Goal: Information Seeking & Learning: Learn about a topic

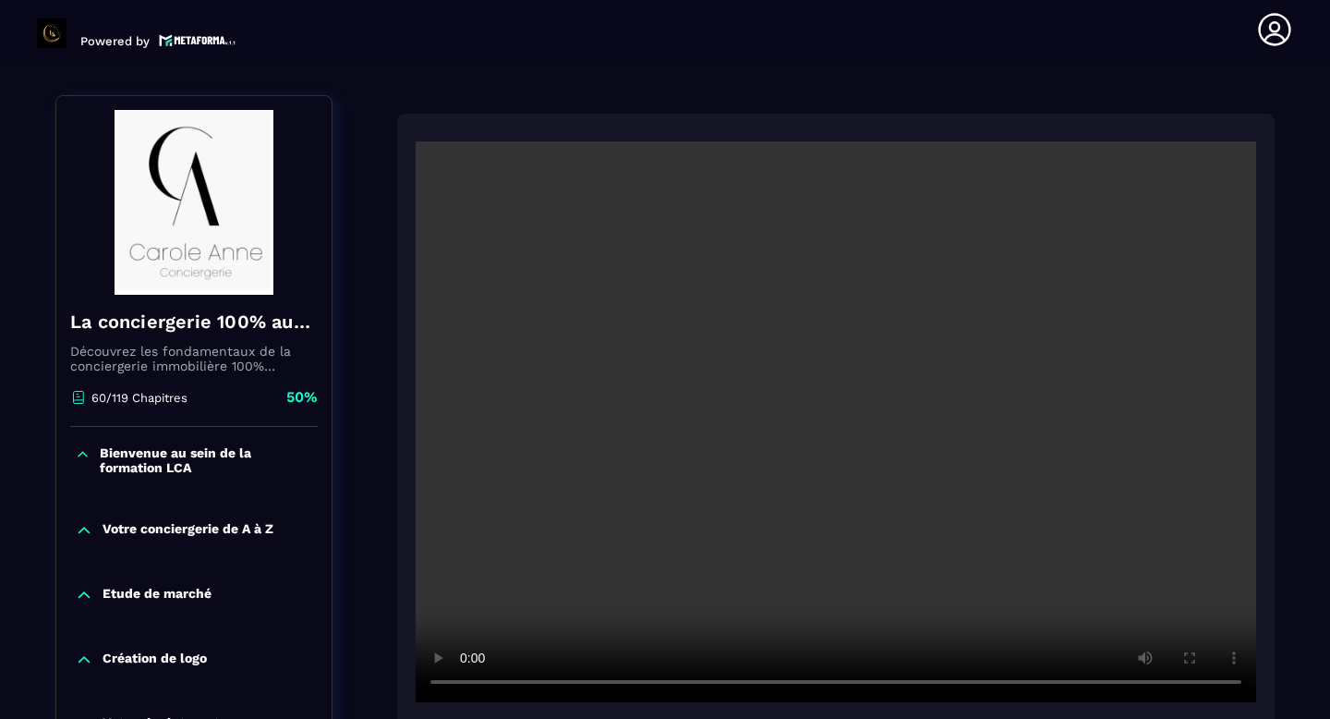
scroll to position [192, 0]
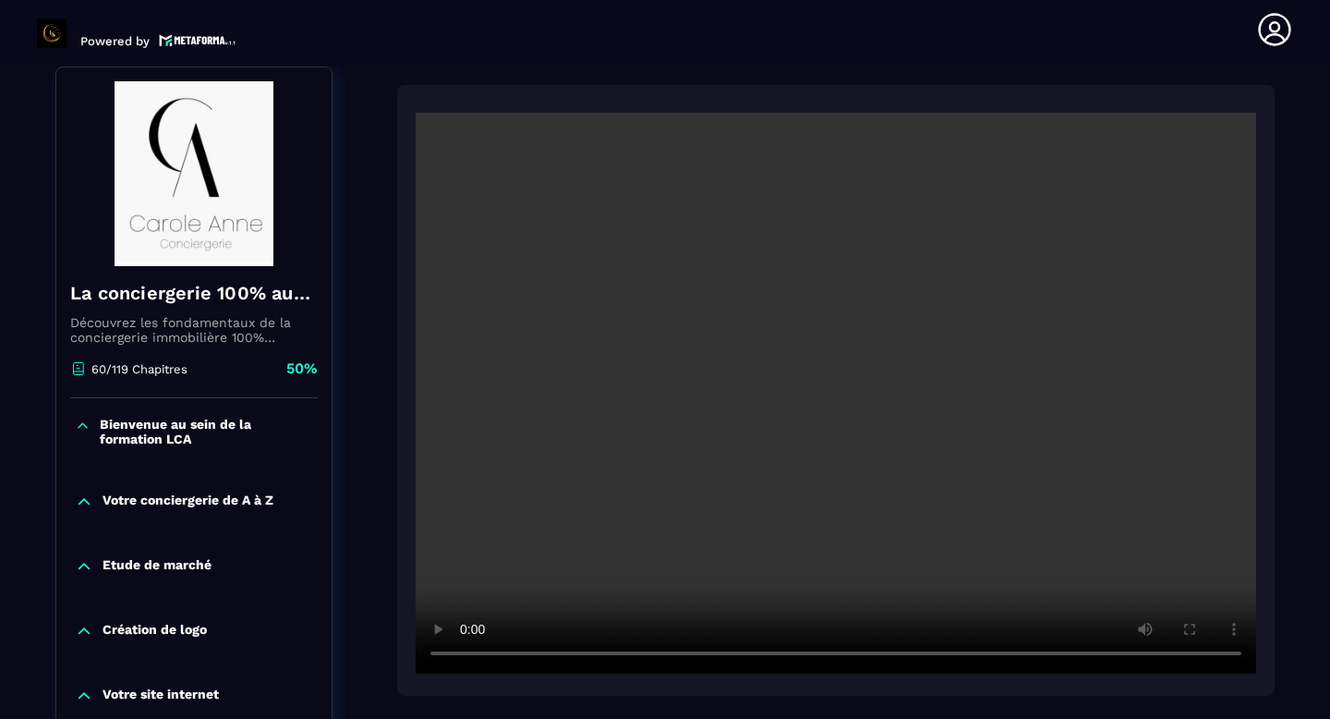
click at [843, 698] on div "Précédent Complète" at bounding box center [836, 448] width 878 height 727
click at [746, 550] on video at bounding box center [836, 393] width 841 height 561
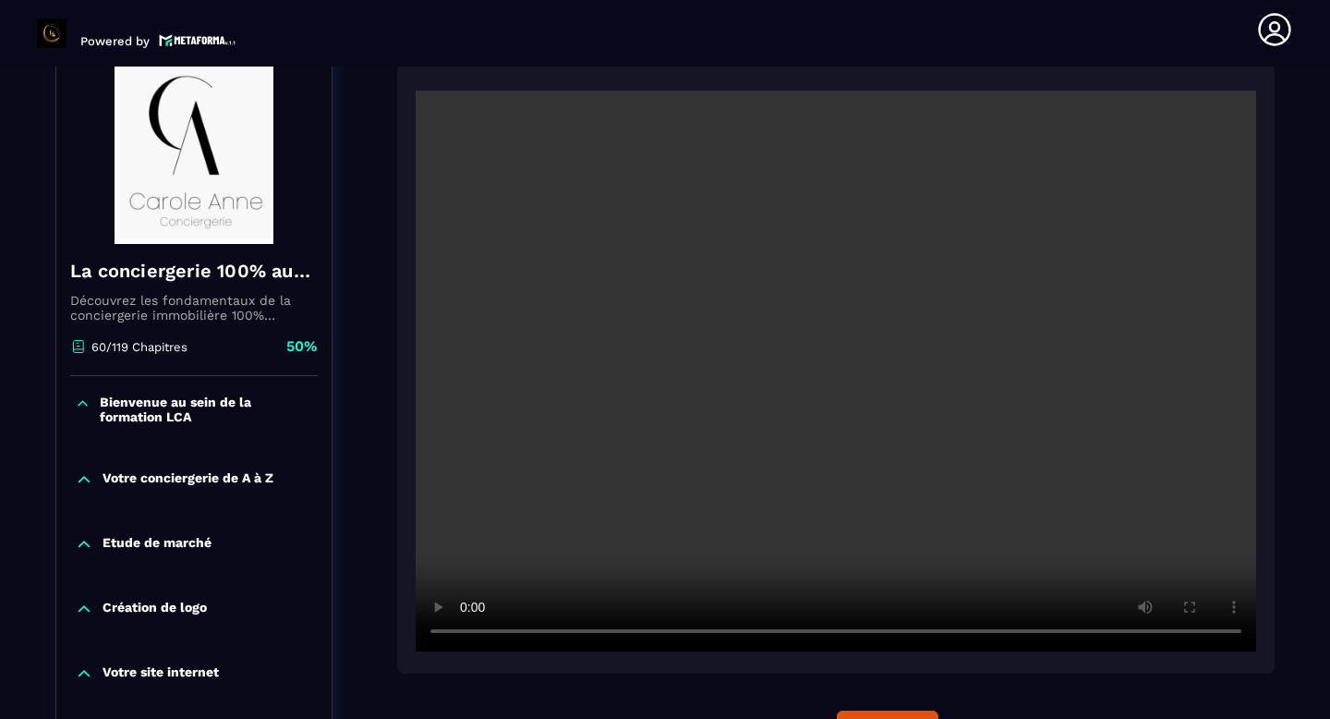
scroll to position [230, 0]
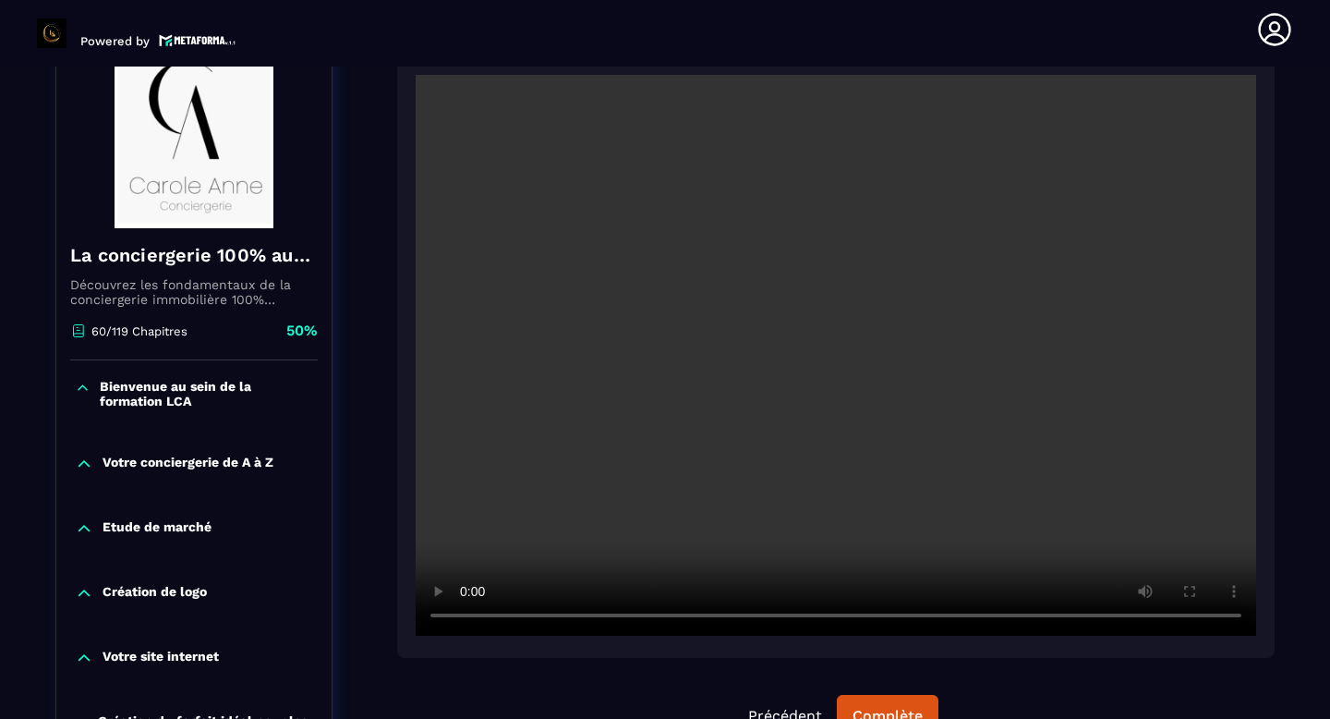
click at [930, 487] on video at bounding box center [836, 355] width 841 height 561
click at [874, 422] on video at bounding box center [836, 355] width 841 height 561
click at [828, 352] on video at bounding box center [836, 355] width 841 height 561
click at [843, 415] on video at bounding box center [836, 355] width 841 height 561
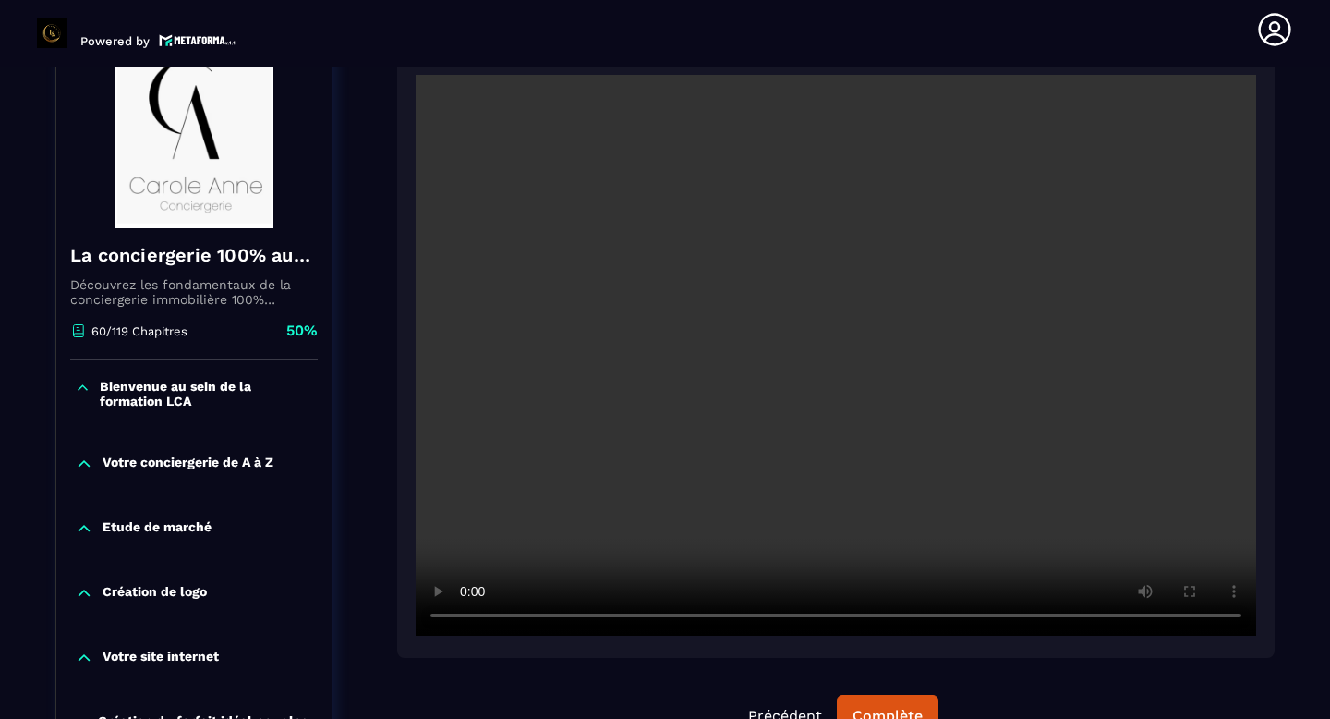
click at [756, 247] on video at bounding box center [836, 355] width 841 height 561
click at [756, 253] on video at bounding box center [836, 355] width 841 height 561
click at [818, 509] on video at bounding box center [836, 355] width 841 height 561
click at [639, 340] on video at bounding box center [836, 355] width 841 height 561
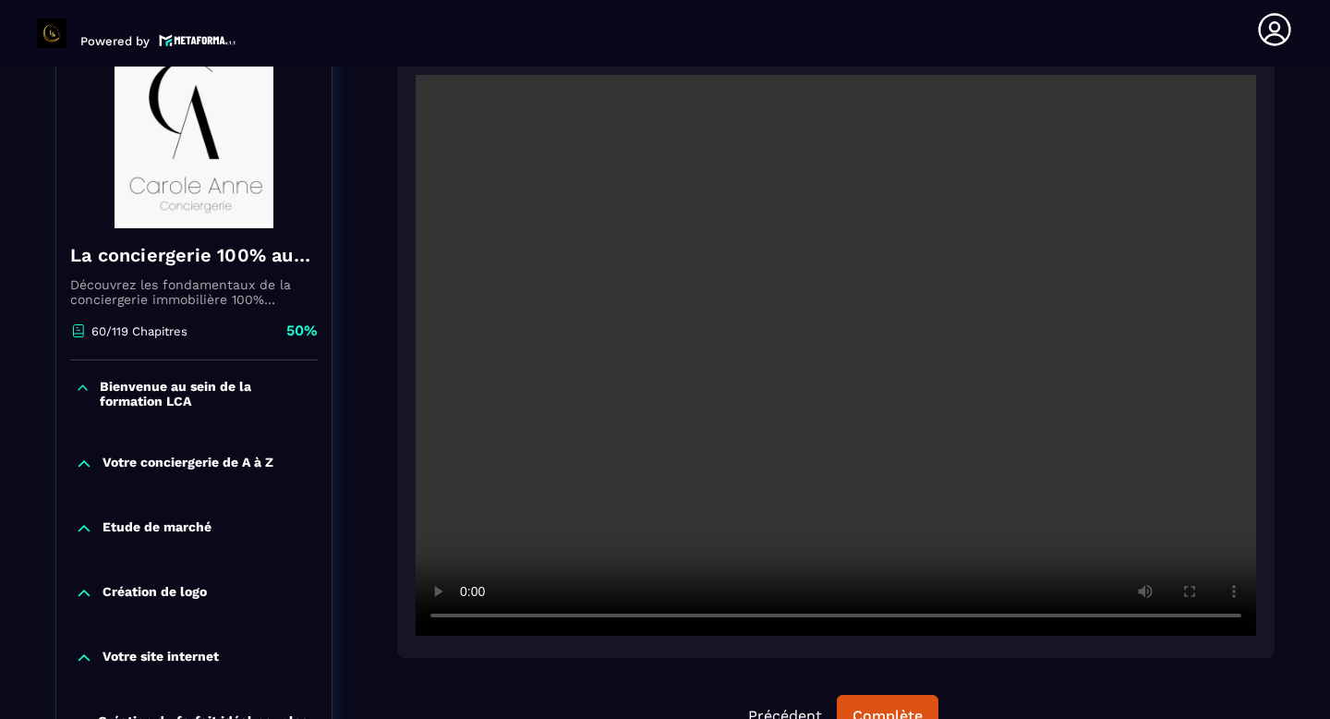
click at [726, 350] on video at bounding box center [836, 355] width 841 height 561
click at [531, 153] on video at bounding box center [836, 355] width 841 height 561
click at [623, 539] on video at bounding box center [836, 355] width 841 height 561
click at [770, 288] on video at bounding box center [836, 355] width 841 height 561
click at [771, 288] on video at bounding box center [836, 355] width 841 height 561
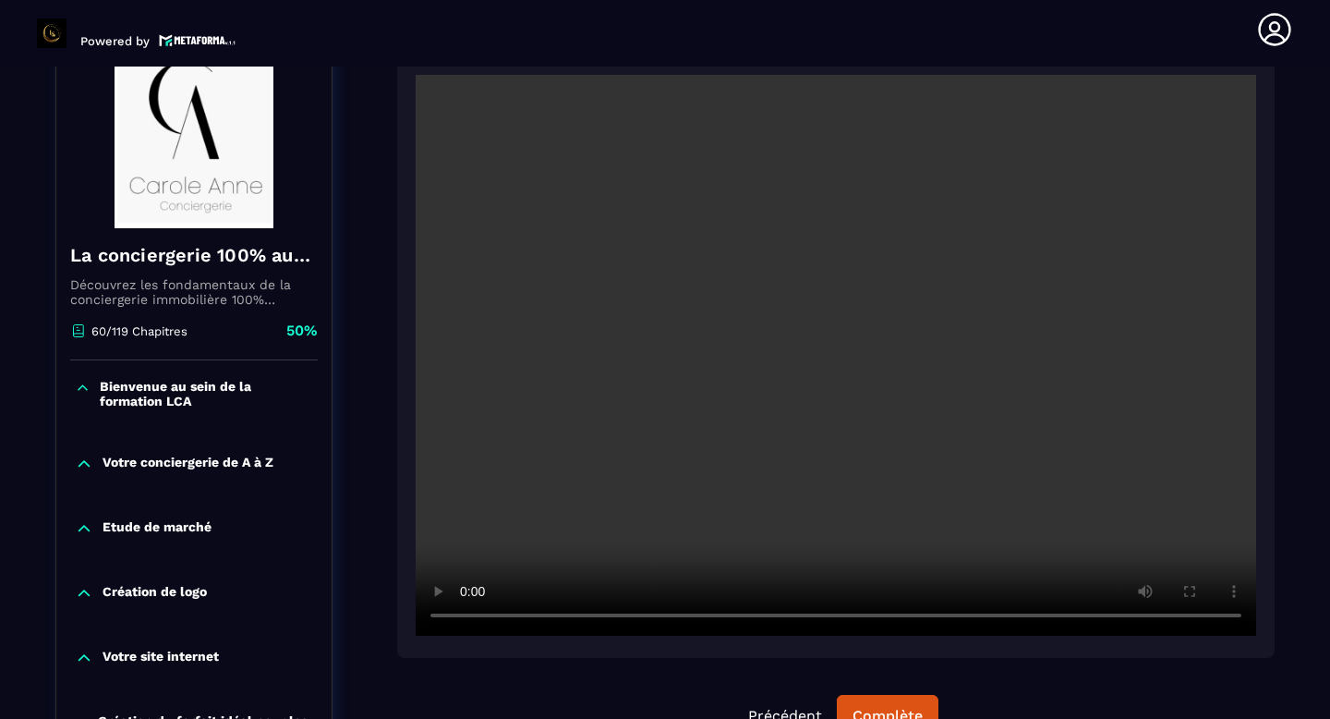
click at [870, 346] on video at bounding box center [836, 355] width 841 height 561
click at [763, 450] on video at bounding box center [836, 355] width 841 height 561
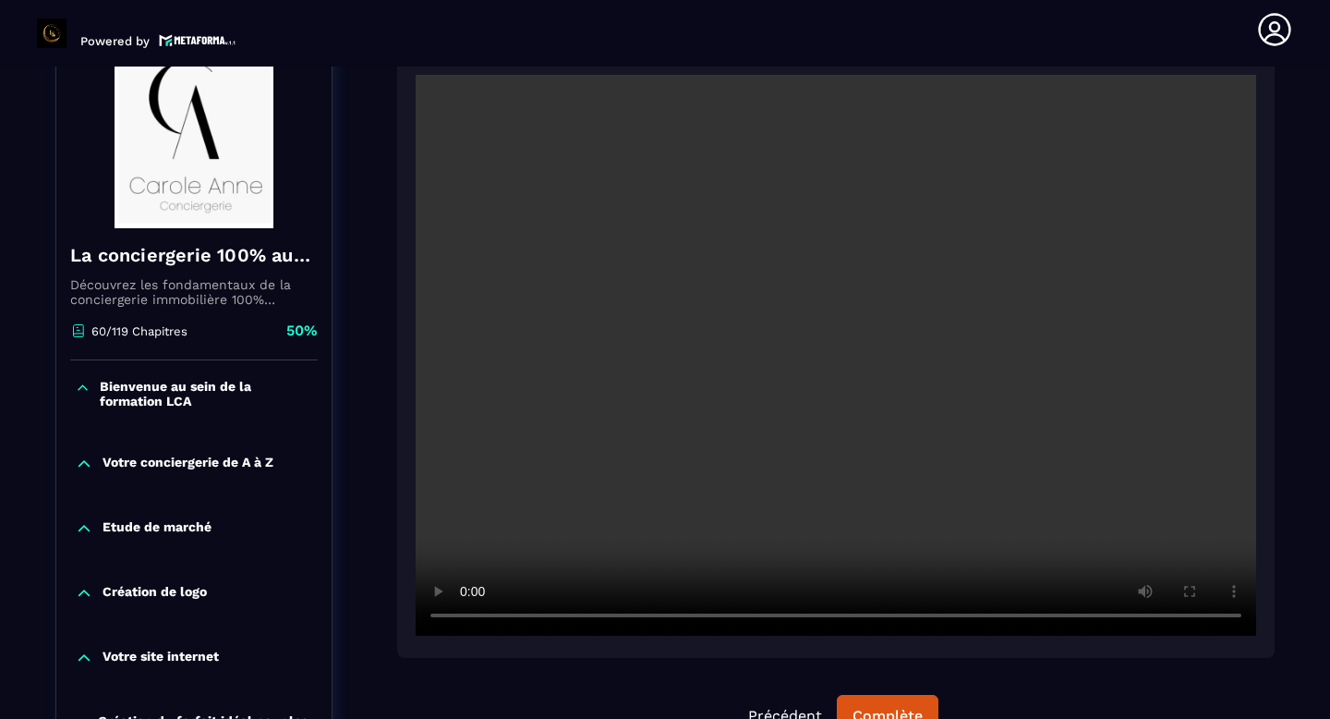
click at [576, 492] on video at bounding box center [836, 355] width 841 height 561
click at [607, 403] on video at bounding box center [836, 355] width 841 height 561
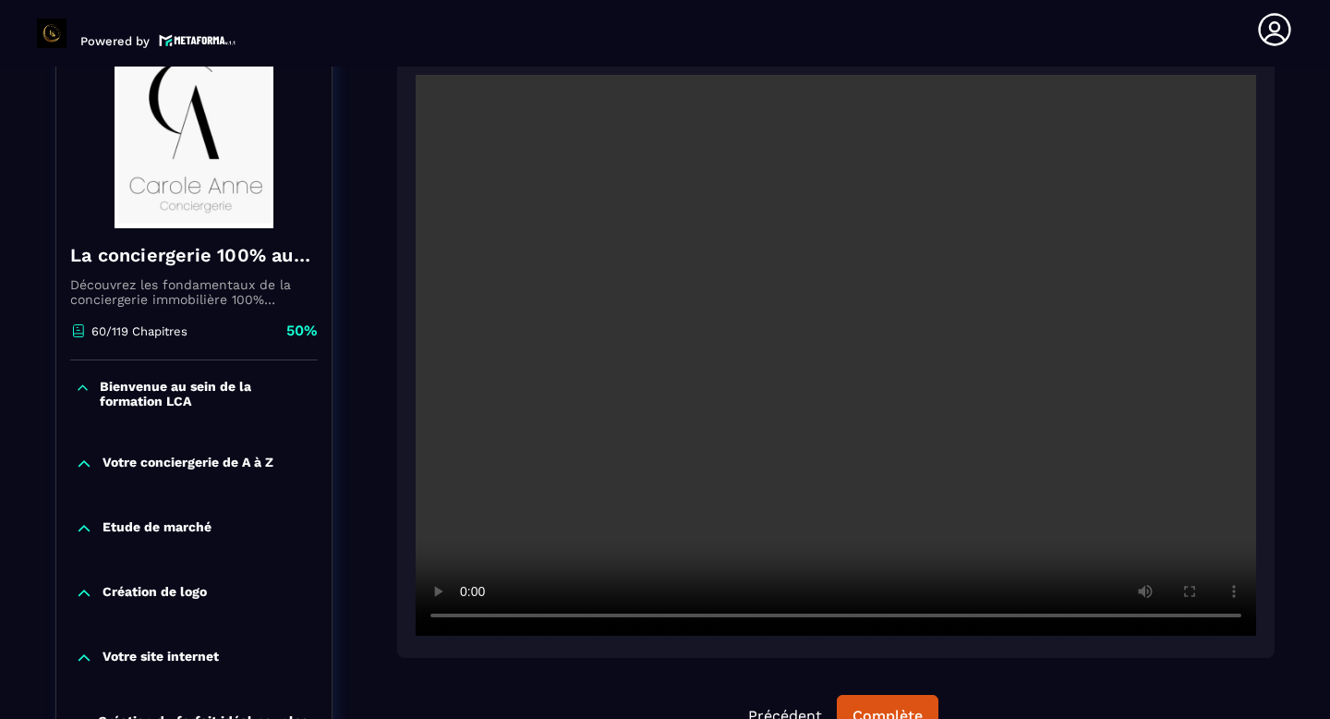
click at [571, 255] on video at bounding box center [836, 355] width 841 height 561
click at [709, 406] on video at bounding box center [836, 355] width 841 height 561
click at [1022, 421] on video at bounding box center [836, 355] width 841 height 561
click at [751, 301] on video at bounding box center [836, 355] width 841 height 561
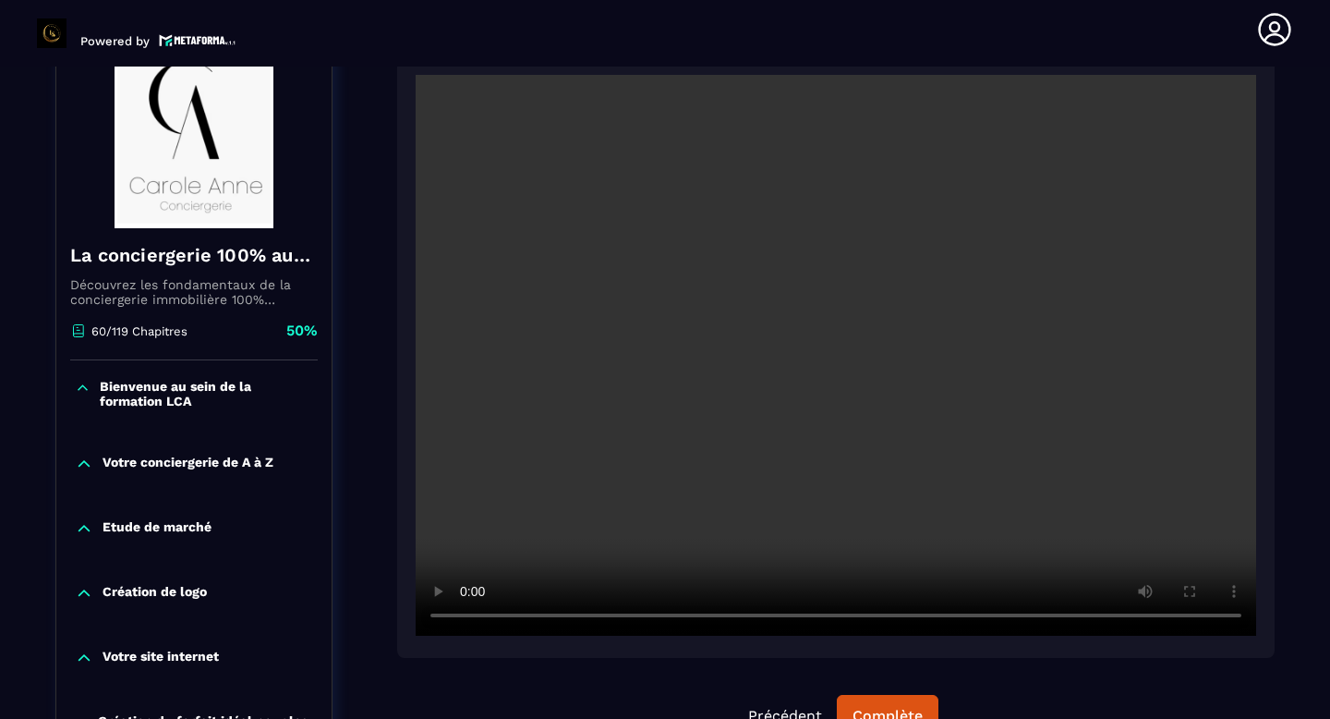
click at [914, 413] on video at bounding box center [836, 355] width 841 height 561
click at [674, 328] on video at bounding box center [836, 355] width 841 height 561
click at [673, 328] on video at bounding box center [836, 355] width 841 height 561
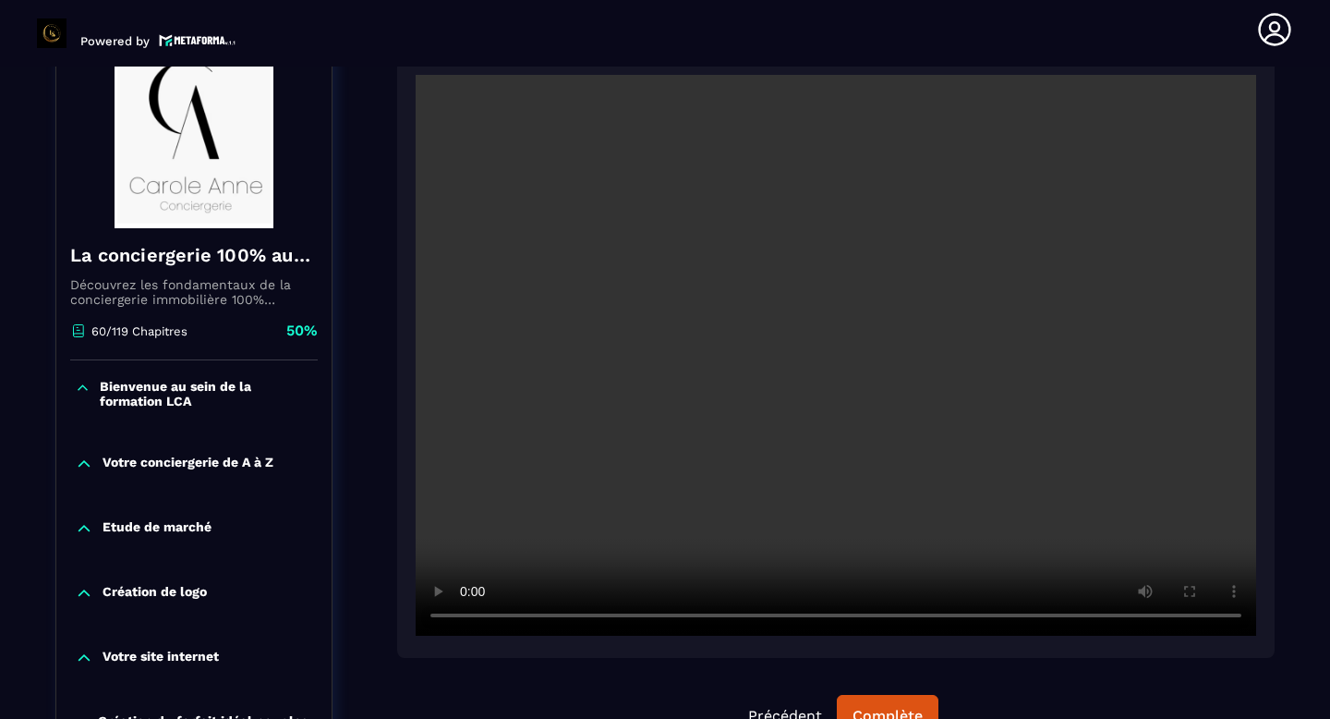
click at [673, 328] on video at bounding box center [836, 355] width 841 height 561
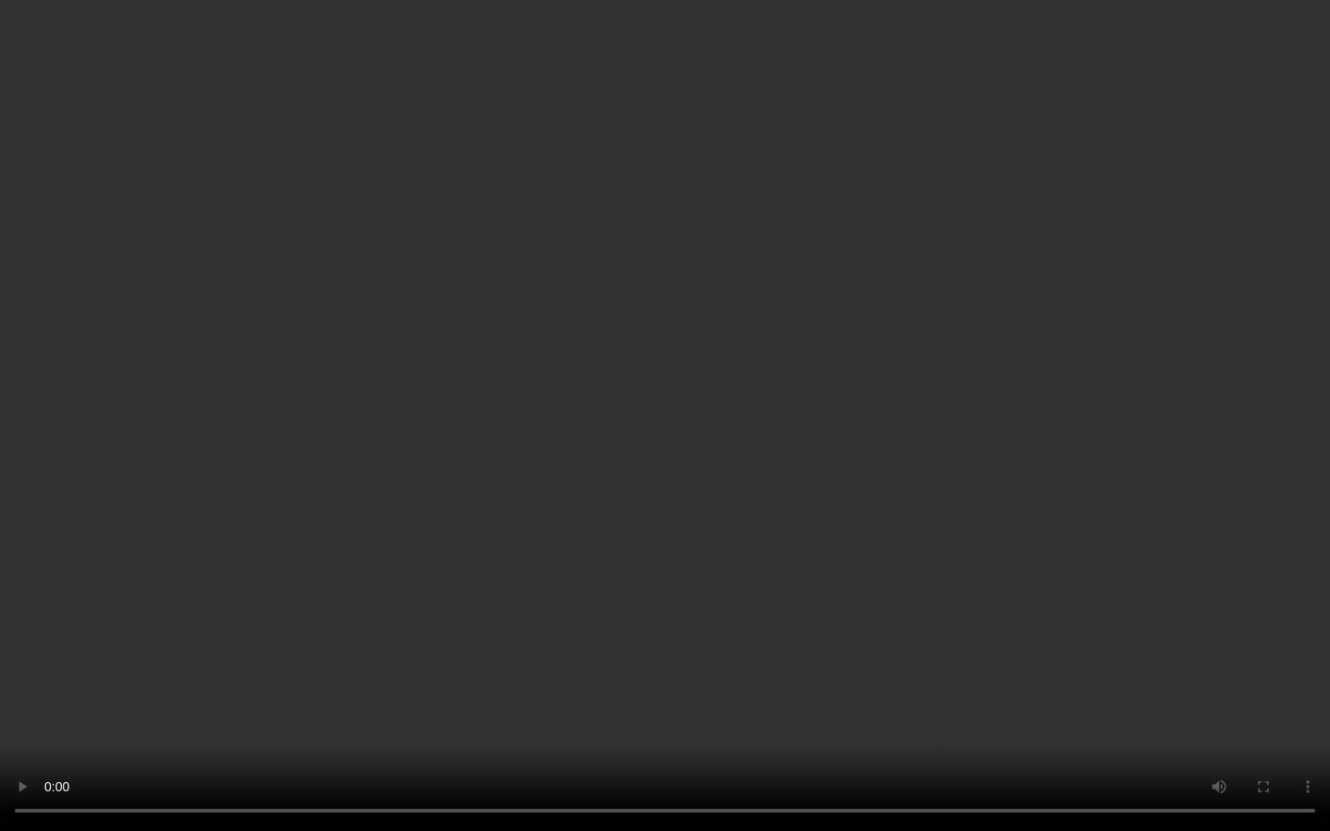
click at [905, 527] on video at bounding box center [665, 415] width 1330 height 831
click at [811, 466] on video at bounding box center [665, 415] width 1330 height 831
click at [593, 504] on video at bounding box center [665, 415] width 1330 height 831
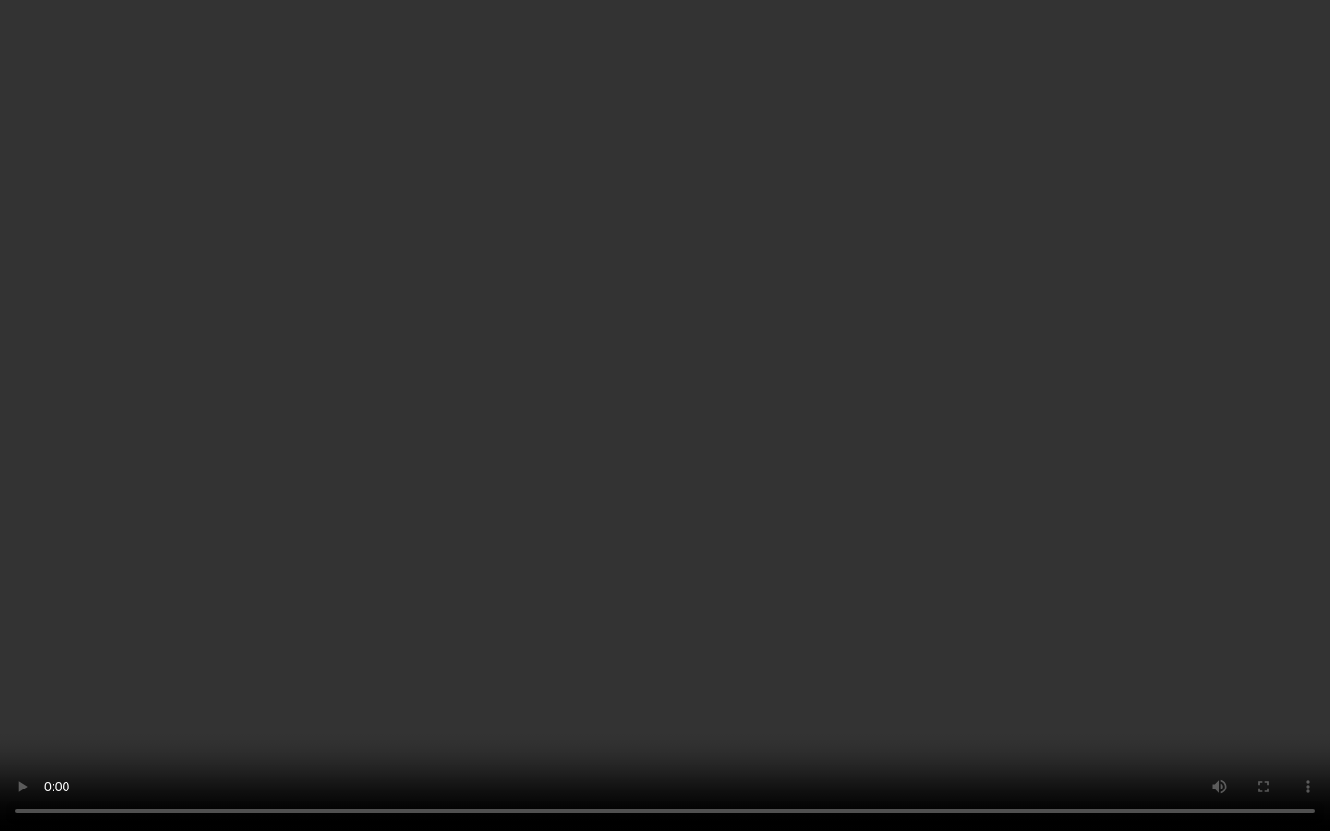
click at [536, 587] on video at bounding box center [665, 415] width 1330 height 831
click at [703, 471] on video at bounding box center [665, 415] width 1330 height 831
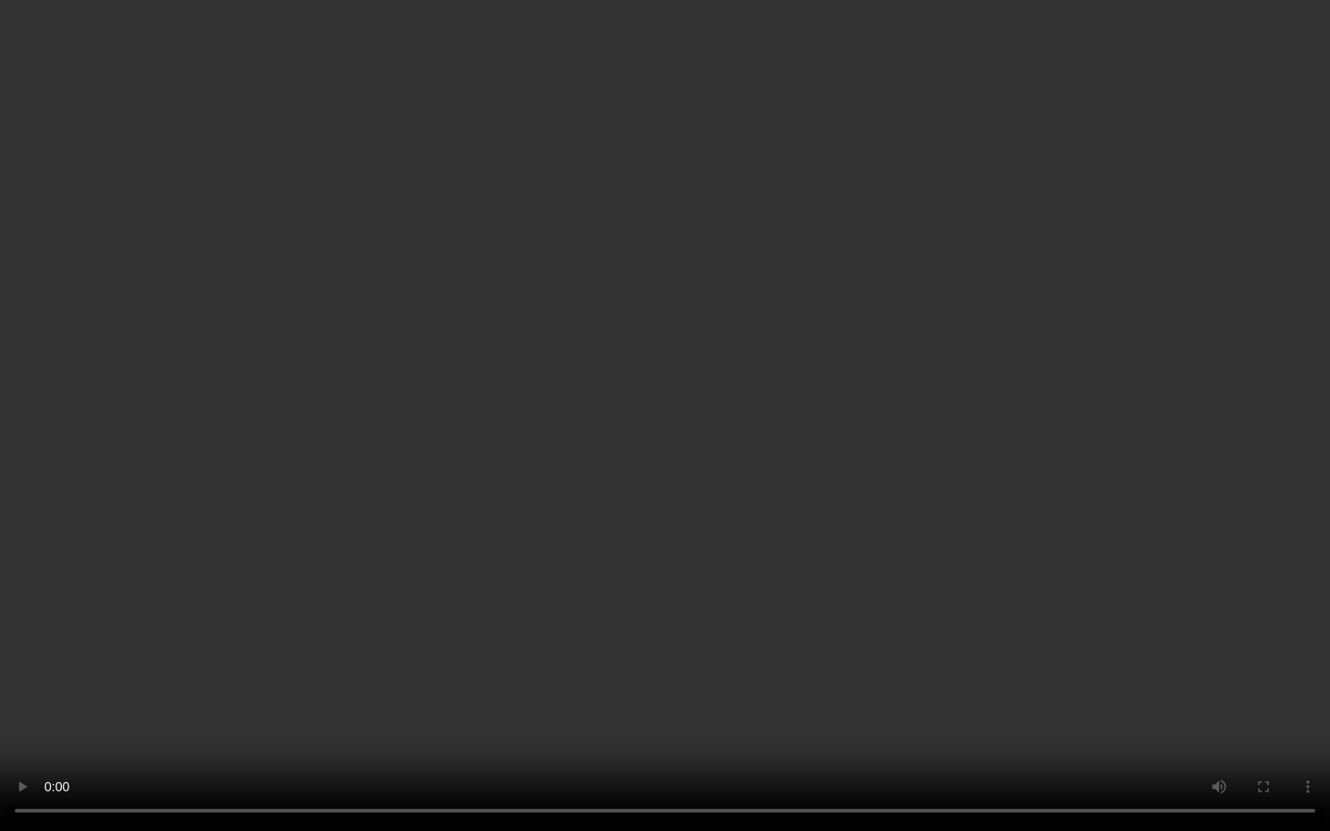
click at [1045, 528] on video at bounding box center [665, 415] width 1330 height 831
click at [575, 465] on video at bounding box center [665, 415] width 1330 height 831
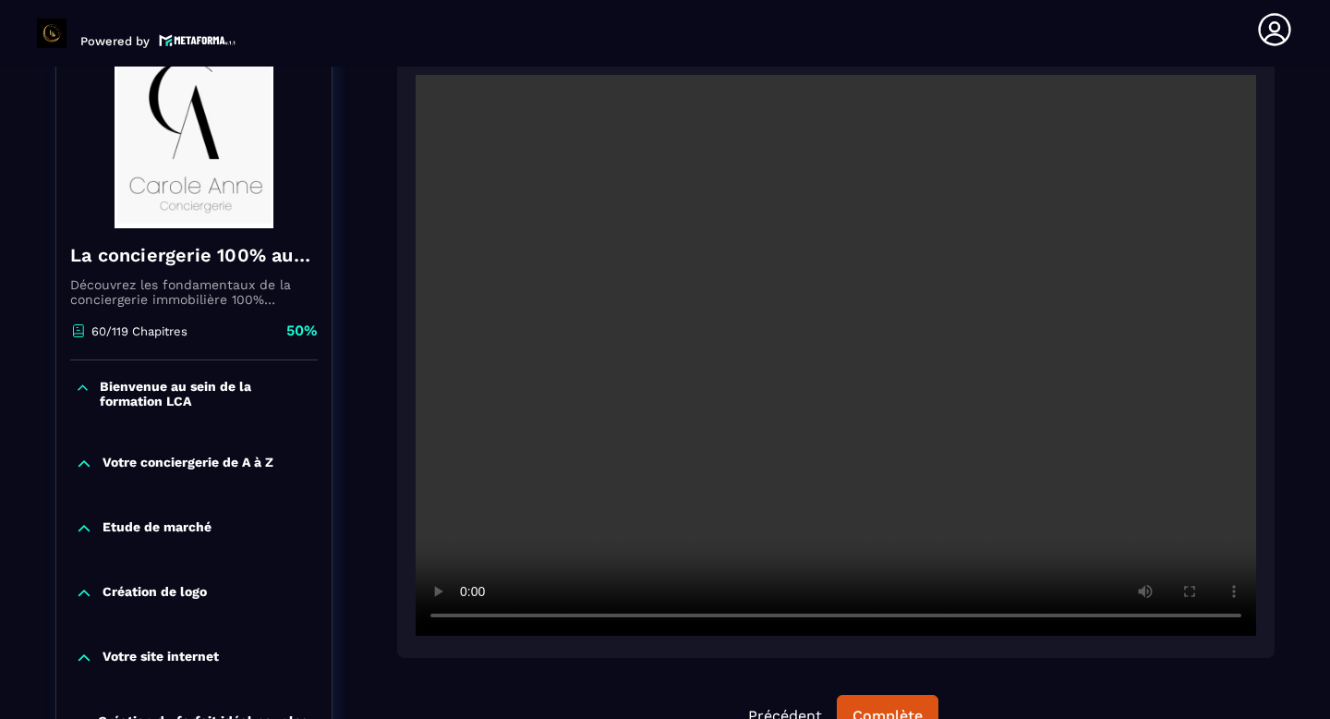
click at [687, 416] on video at bounding box center [836, 355] width 841 height 561
click at [735, 337] on video at bounding box center [836, 355] width 841 height 561
